Goal: Find specific page/section: Find specific page/section

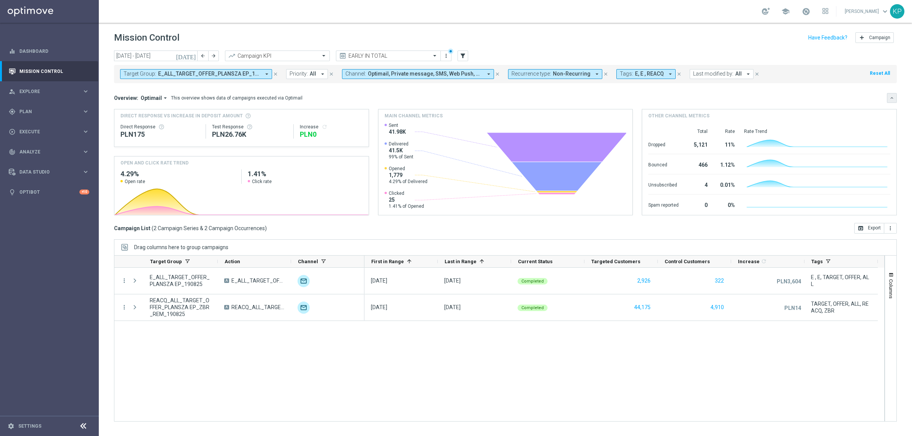
click at [891, 97] on icon "keyboard_arrow_down" at bounding box center [891, 97] width 5 height 5
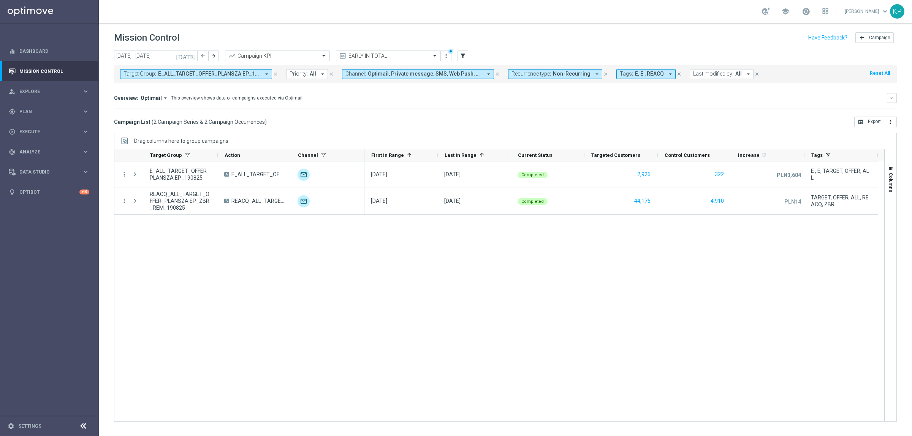
click at [193, 54] on icon "[DATE]" at bounding box center [186, 55] width 21 height 7
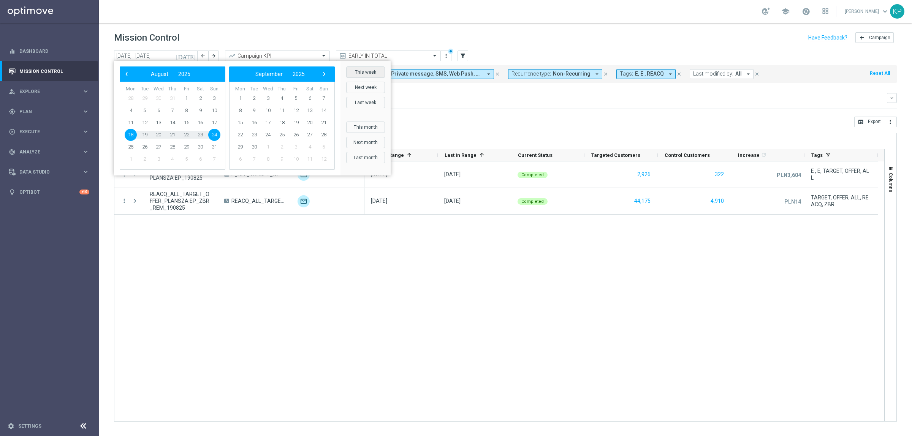
click at [370, 73] on button "This week" at bounding box center [365, 72] width 39 height 11
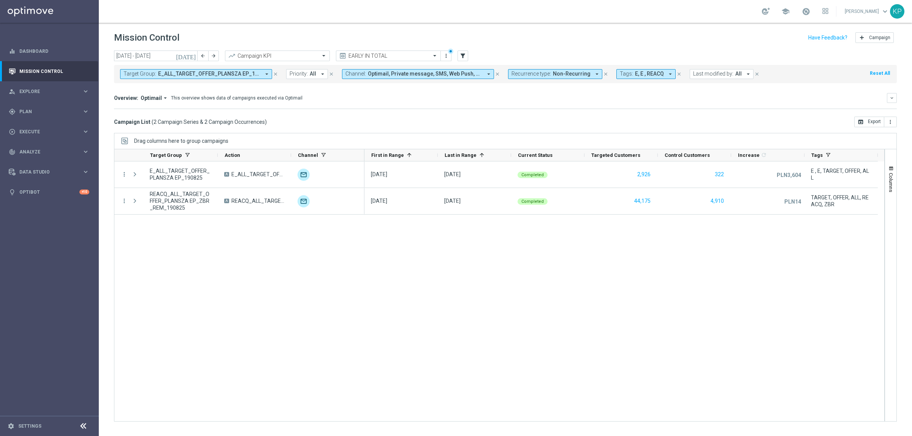
click at [485, 100] on div "Overview: Optimail arrow_drop_down This overview shows data of campaigns execut…" at bounding box center [500, 98] width 773 height 7
click at [447, 109] on div "Direct Response VS Increase In Deposit Amount Direct Response PLN175 Test Respo…" at bounding box center [505, 109] width 783 height 0
click at [802, 10] on span at bounding box center [806, 11] width 8 height 8
click at [582, 18] on div "school Last available data: 19 Aug 2025 Batch process completed with errors che…" at bounding box center [505, 11] width 813 height 23
click at [557, 40] on div "Mission Control add Campaign" at bounding box center [505, 37] width 783 height 15
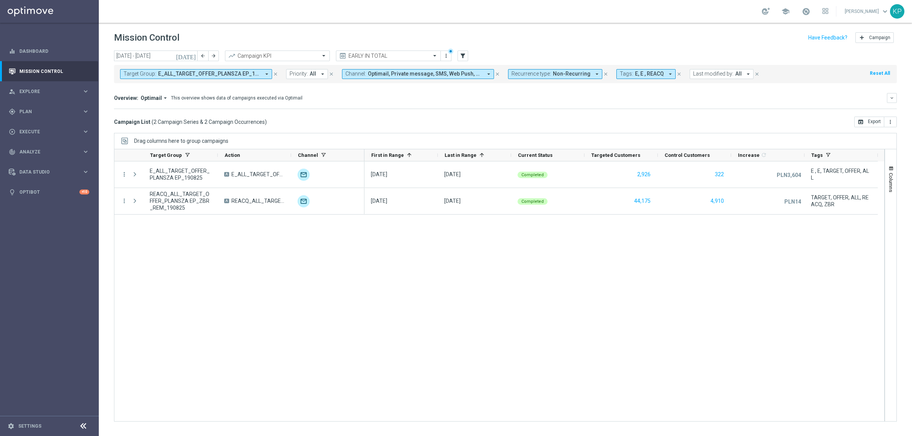
click at [376, 122] on div "Campaign List ( 2 Campaign Series & 2 Campaign Occurrences ) open_in_browser Ex…" at bounding box center [505, 122] width 783 height 11
click at [255, 76] on span "E_ALL_TARGET_OFFER_PLANSZA EP_190825, REACQ_ALL_TARGET_OFFER_PLANSZA EP_ZBR_REM…" at bounding box center [209, 74] width 102 height 6
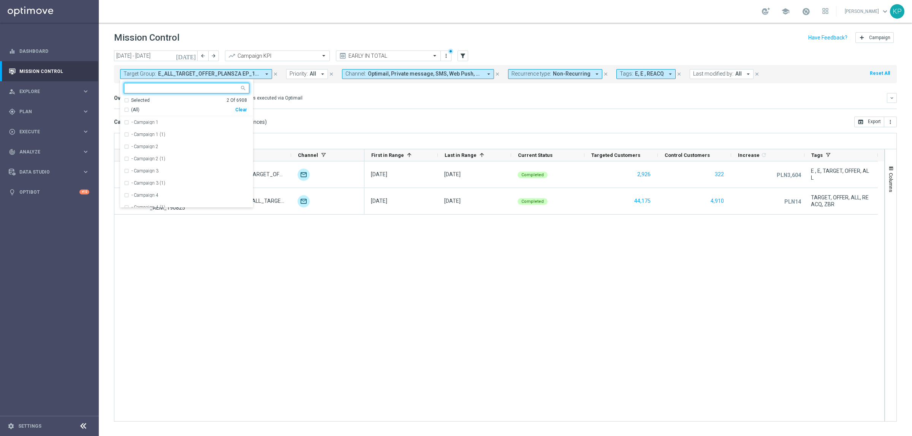
click at [129, 101] on div "Selected 2 Of 6908" at bounding box center [185, 100] width 123 height 6
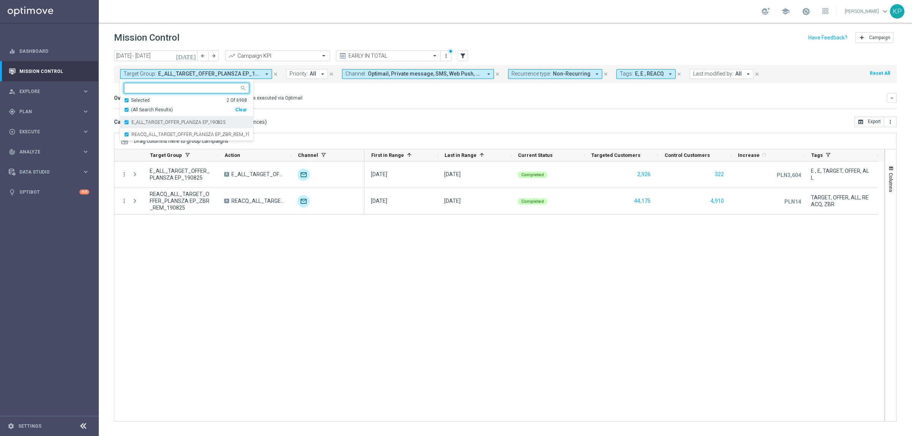
click at [130, 123] on div "E_ALL_TARGET_OFFER_PLANSZA EP_190825" at bounding box center [186, 122] width 125 height 12
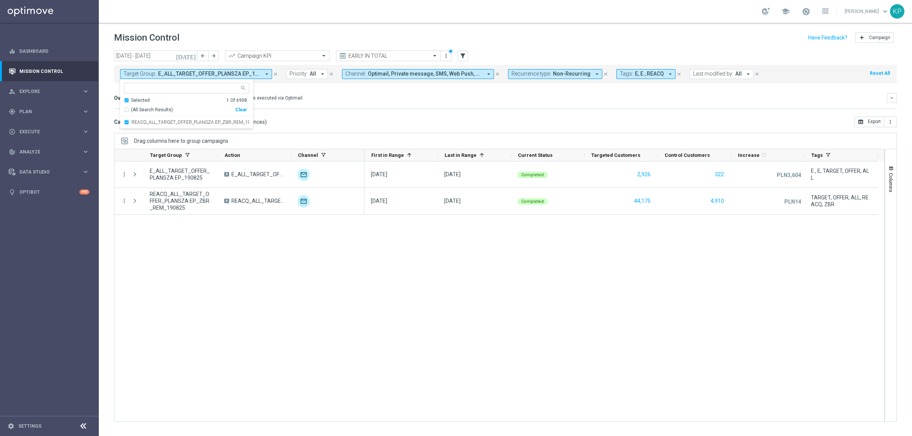
click at [132, 129] on div "[DATE] [DATE] - [DATE] arrow_back arrow_forward Campaign KPI trending_up EARLY …" at bounding box center [505, 240] width 813 height 379
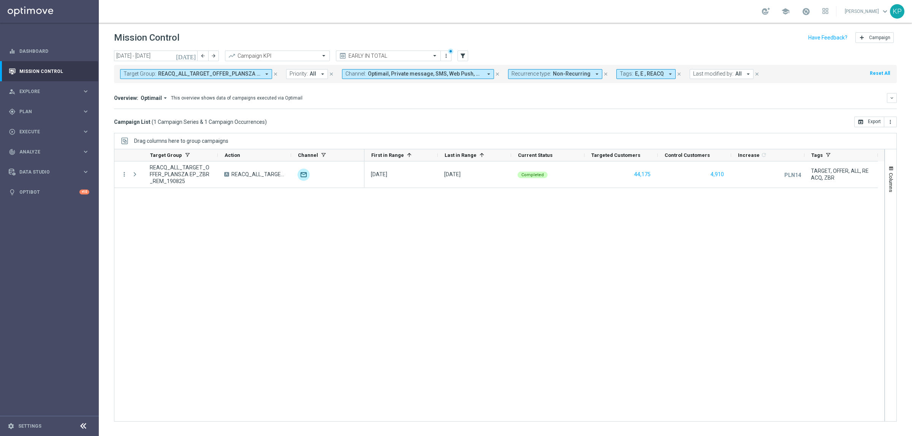
click at [143, 75] on span "Target Group:" at bounding box center [140, 74] width 33 height 6
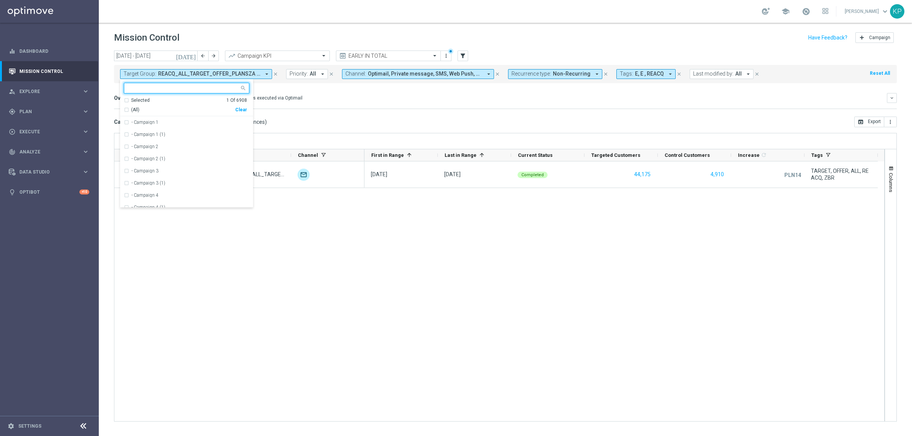
click at [136, 103] on div "Selected" at bounding box center [140, 100] width 19 height 6
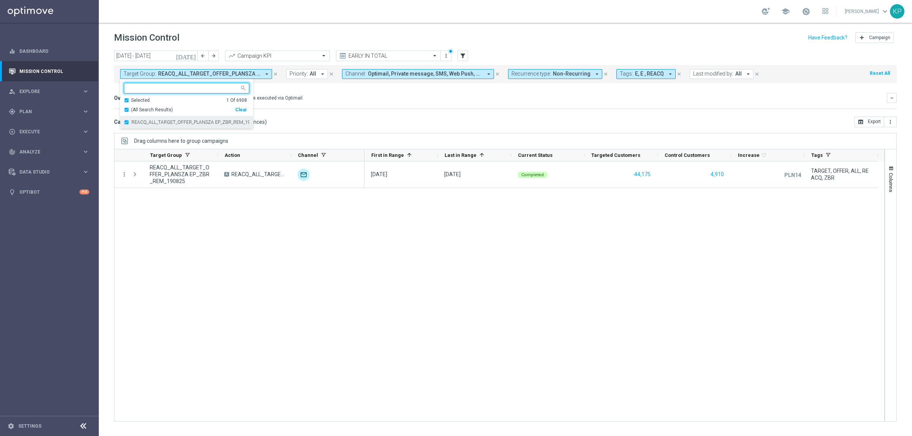
click at [138, 123] on label "REACQ_ALL_TARGET_OFFER_PLANSZA EP_ZBR_REM_190825" at bounding box center [191, 122] width 118 height 5
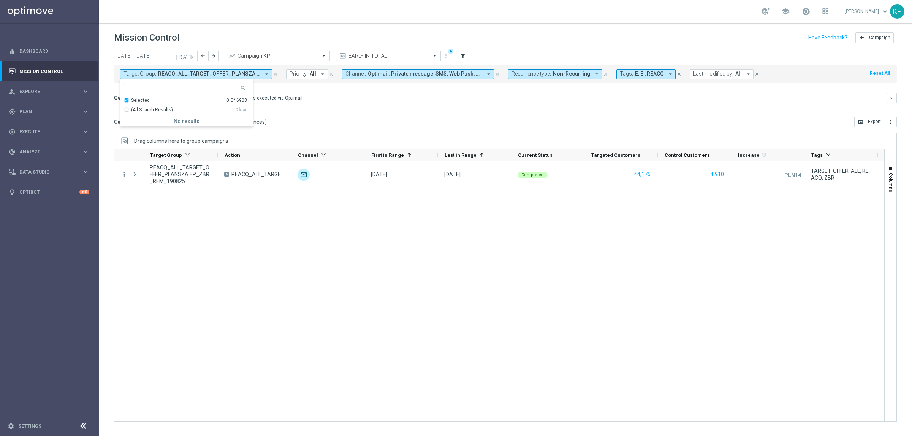
click at [376, 122] on div "Campaign List ( 1 Campaign Series & 1 Campaign Occurrences ) open_in_browser Ex…" at bounding box center [505, 122] width 783 height 11
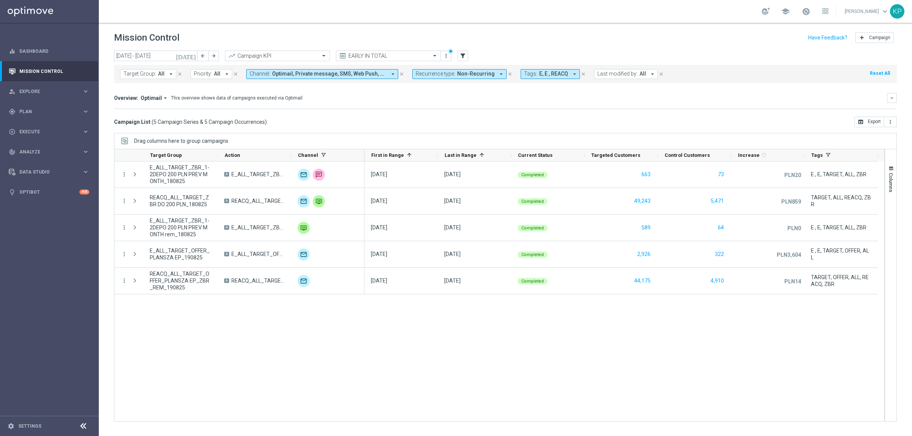
click at [590, 119] on div "Campaign List ( 5 Campaign Series & 5 Campaign Occurrences ) open_in_browser Ex…" at bounding box center [505, 122] width 783 height 11
